Goal: Task Accomplishment & Management: Use online tool/utility

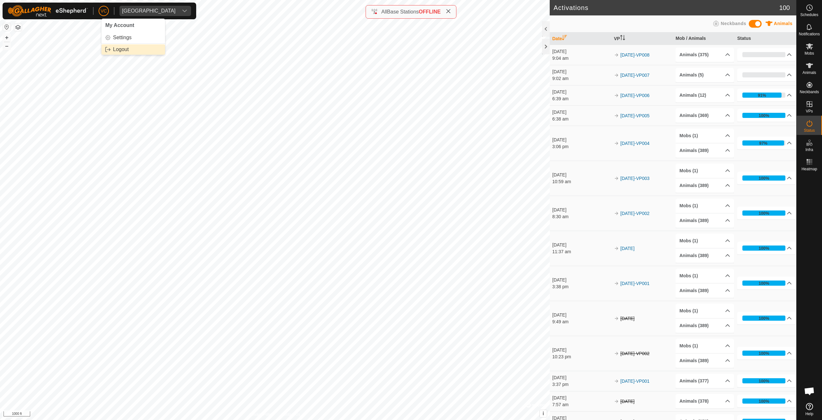
click at [112, 47] on link "Logout" at bounding box center [133, 49] width 64 height 10
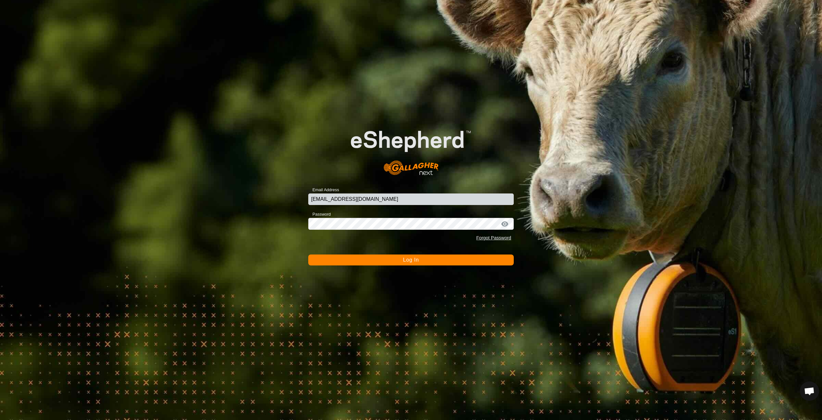
click at [419, 258] on span "Log In" at bounding box center [411, 259] width 16 height 5
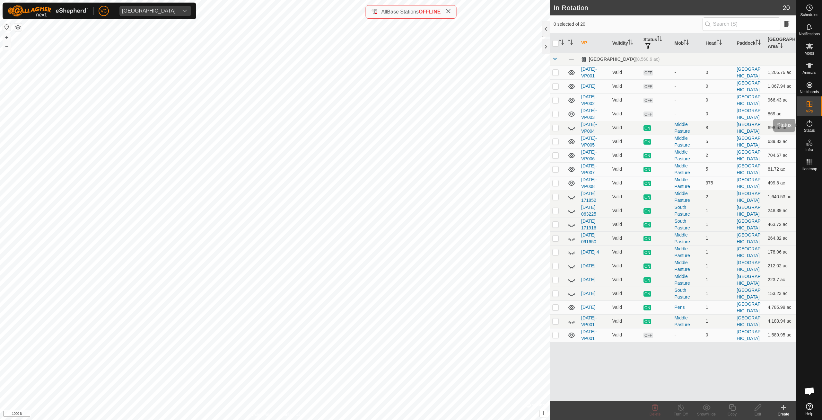
click at [807, 126] on icon at bounding box center [810, 123] width 8 height 8
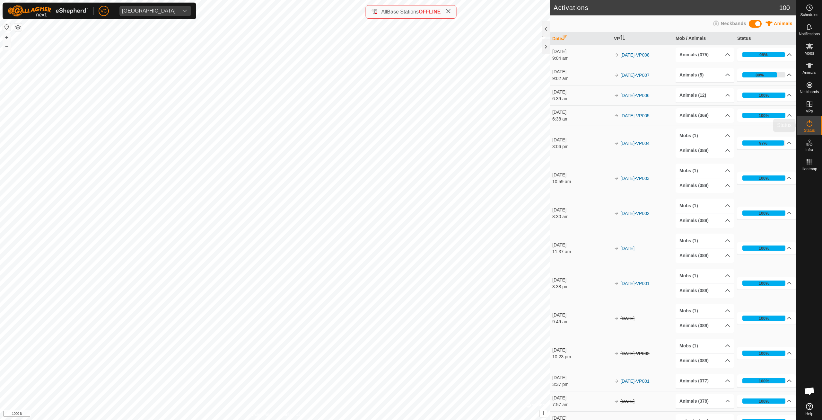
click at [811, 126] on icon at bounding box center [810, 123] width 8 height 8
